Goal: Information Seeking & Learning: Find specific fact

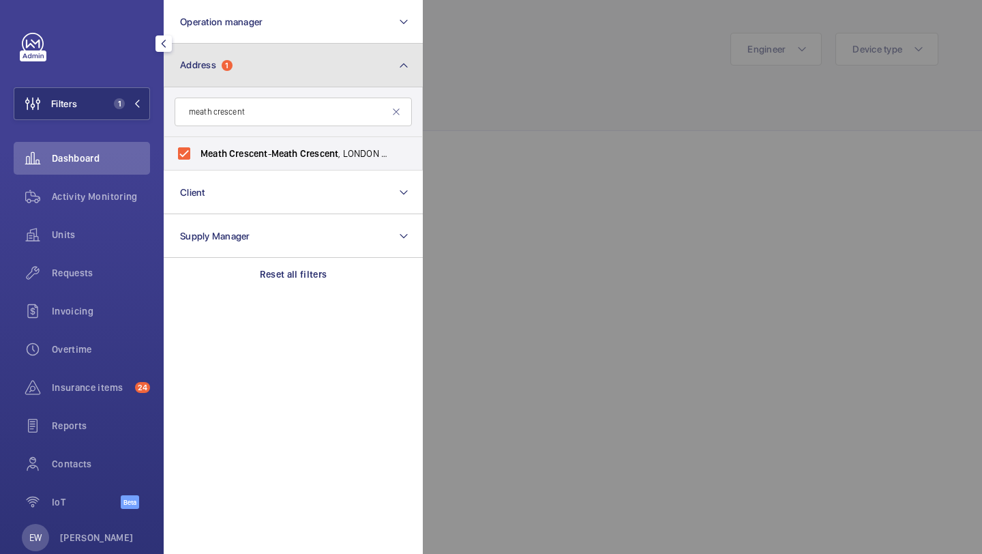
drag, startPoint x: 0, startPoint y: 0, endPoint x: 271, endPoint y: 74, distance: 281.2
click at [271, 74] on button "Address 1" at bounding box center [293, 66] width 259 height 44
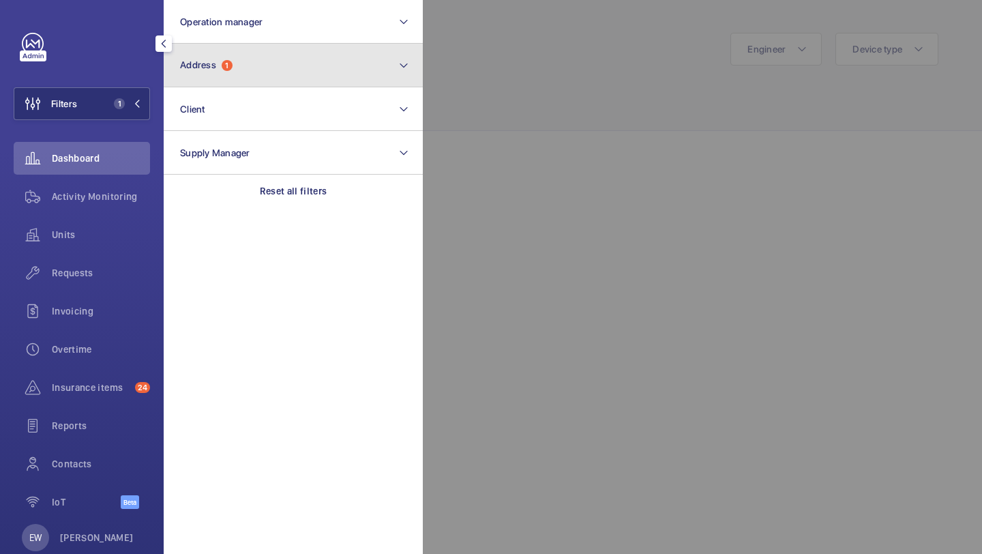
click at [269, 67] on button "Address 1" at bounding box center [293, 66] width 259 height 44
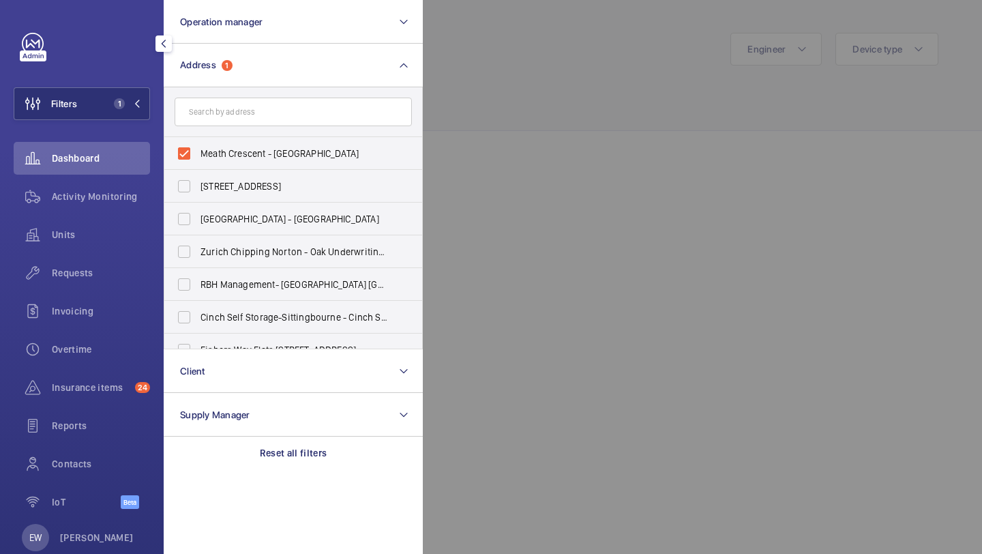
click at [351, 134] on form at bounding box center [293, 112] width 258 height 50
click at [351, 118] on input "text" at bounding box center [293, 111] width 237 height 29
click at [351, 141] on label "Meath Crescent - [GEOGRAPHIC_DATA]" at bounding box center [282, 153] width 237 height 33
click at [198, 141] on input "Meath Crescent - [GEOGRAPHIC_DATA]" at bounding box center [183, 153] width 27 height 27
checkbox input "false"
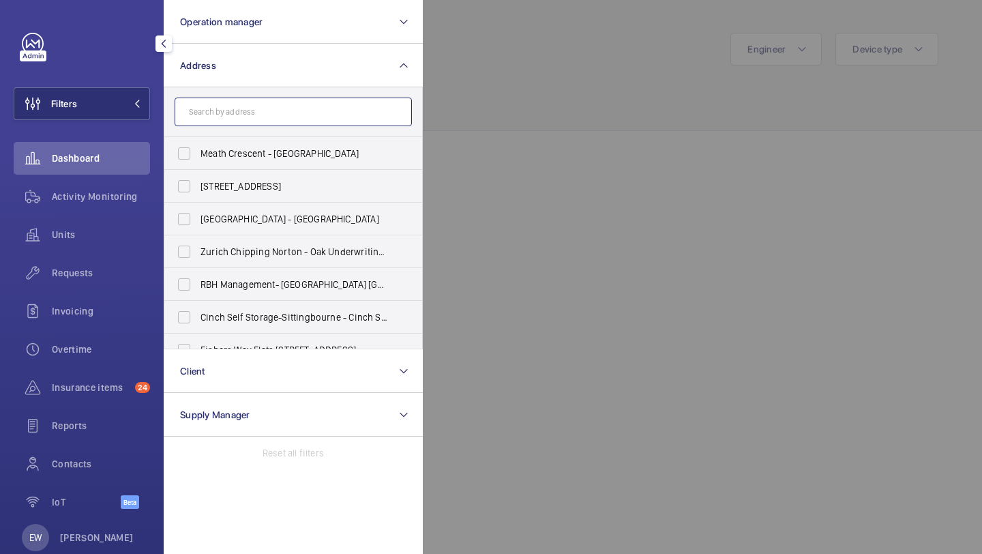
click at [354, 108] on input "text" at bounding box center [293, 111] width 237 height 29
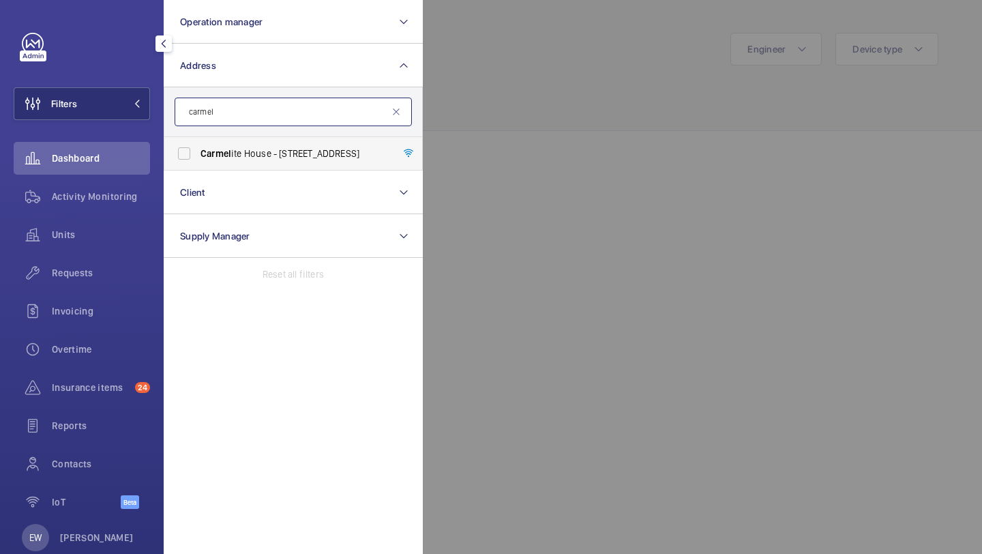
type input "carmel"
click at [337, 155] on span "Carmel ite House - [STREET_ADDRESS]" at bounding box center [293, 154] width 187 height 14
click at [198, 155] on input "Carmel ite House - [STREET_ADDRESS]" at bounding box center [183, 153] width 27 height 27
checkbox input "true"
click at [116, 232] on span "Units" at bounding box center [101, 235] width 98 height 14
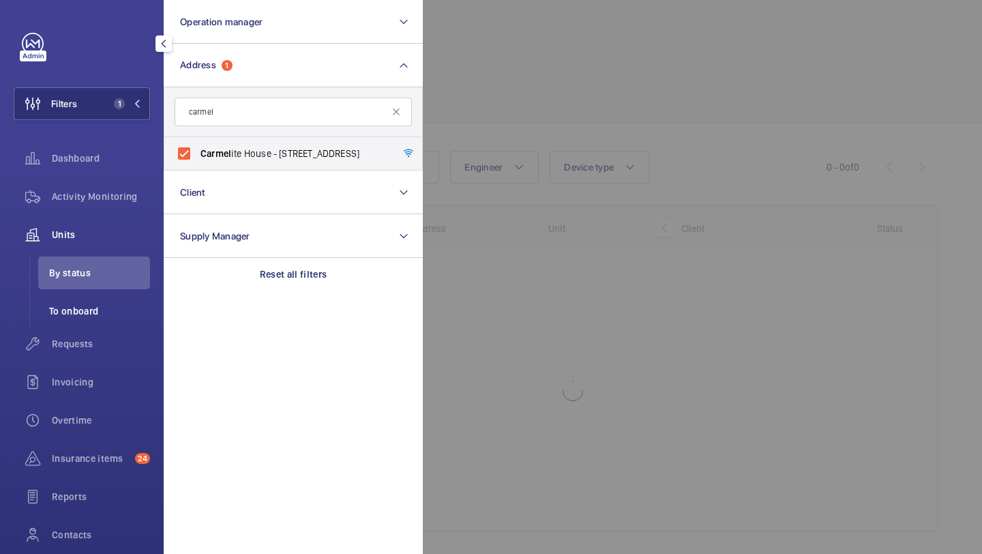
click at [102, 320] on li "To onboard" at bounding box center [94, 311] width 112 height 33
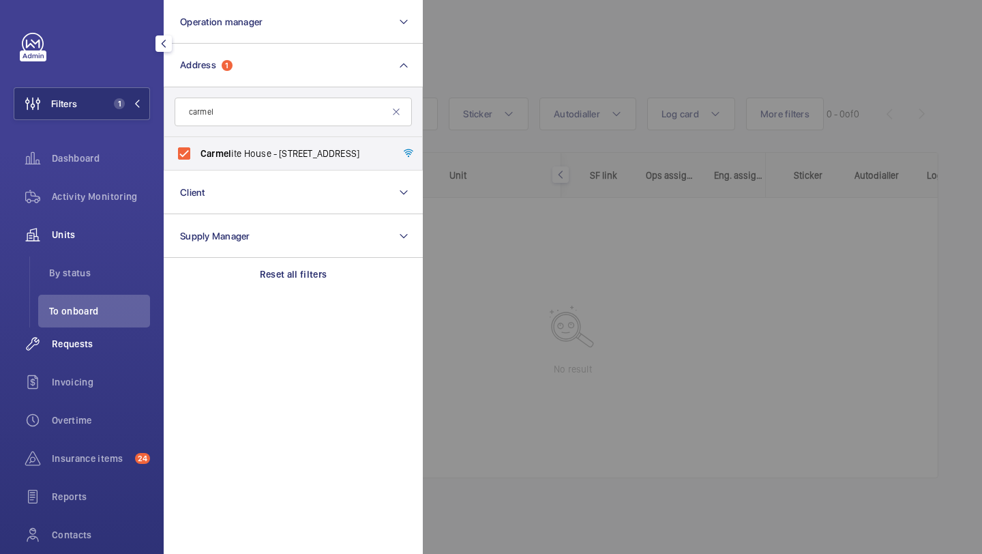
click at [102, 339] on span "Requests" at bounding box center [101, 344] width 98 height 14
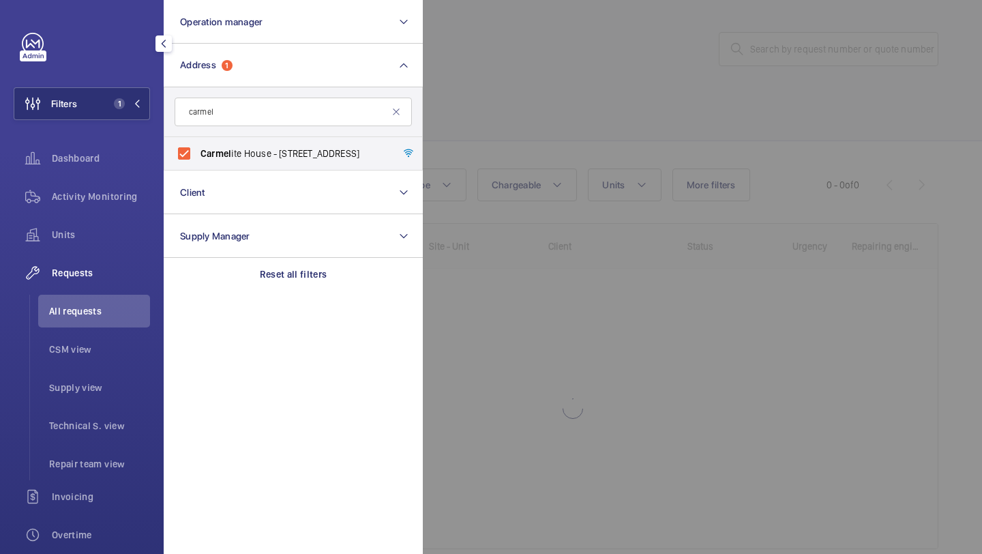
click at [522, 32] on div at bounding box center [914, 277] width 982 height 554
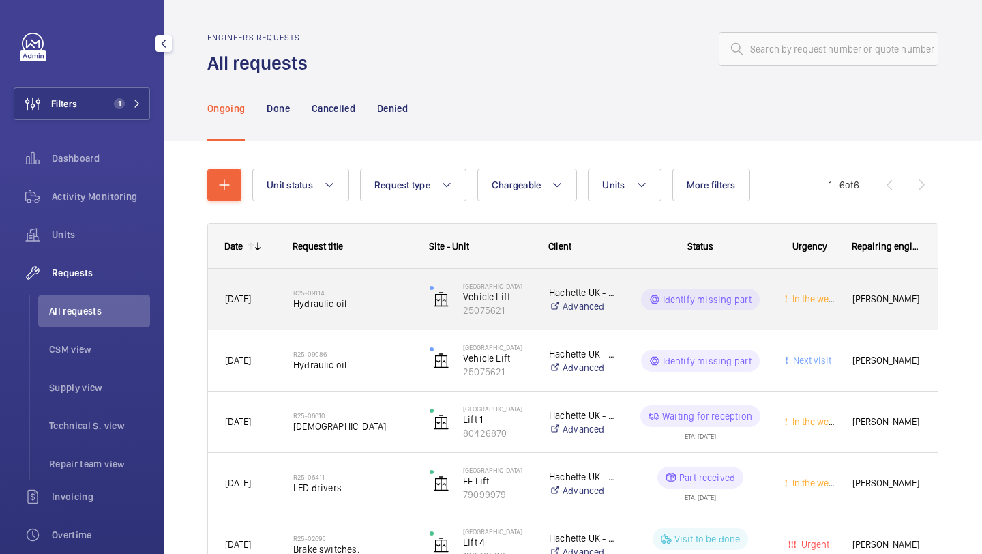
click at [335, 297] on span "Hydraulic oil" at bounding box center [352, 304] width 119 height 14
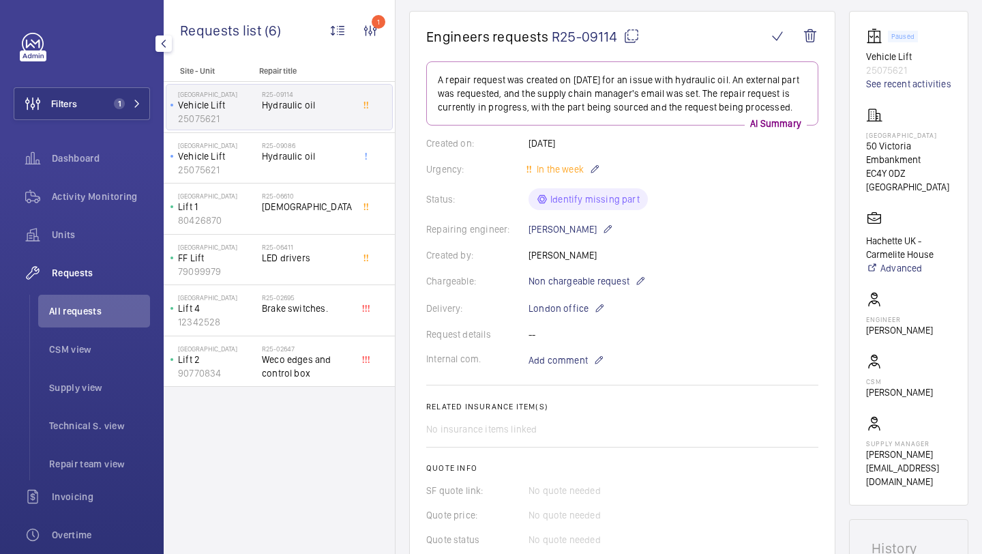
scroll to position [57, 0]
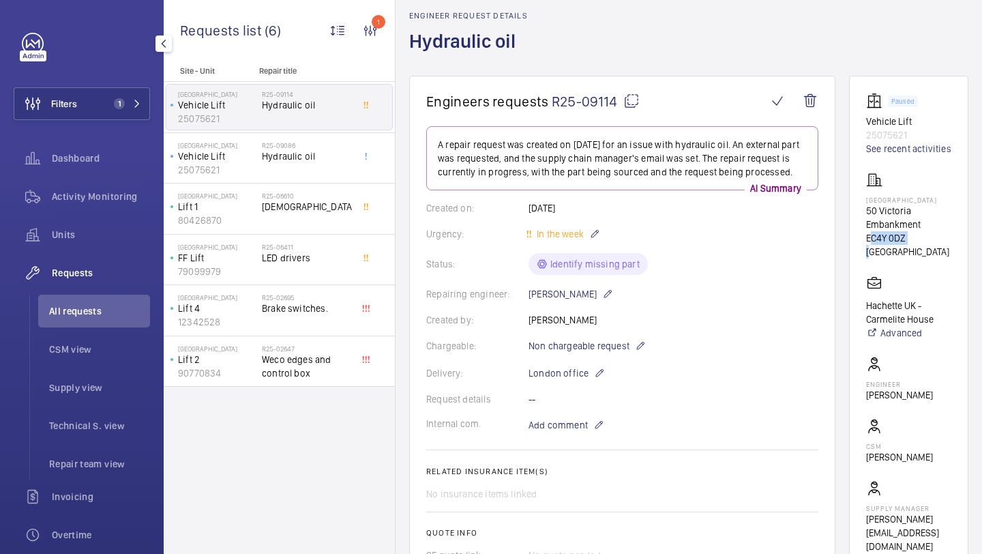
drag, startPoint x: 907, startPoint y: 237, endPoint x: 856, endPoint y: 237, distance: 50.5
click at [856, 237] on wm-front-card "Paused Vehicle Lift 25075621 See recent activities [GEOGRAPHIC_DATA] 50 Victori…" at bounding box center [908, 323] width 119 height 494
copy p "EC4Y 0DZ"
